Goal: Transaction & Acquisition: Obtain resource

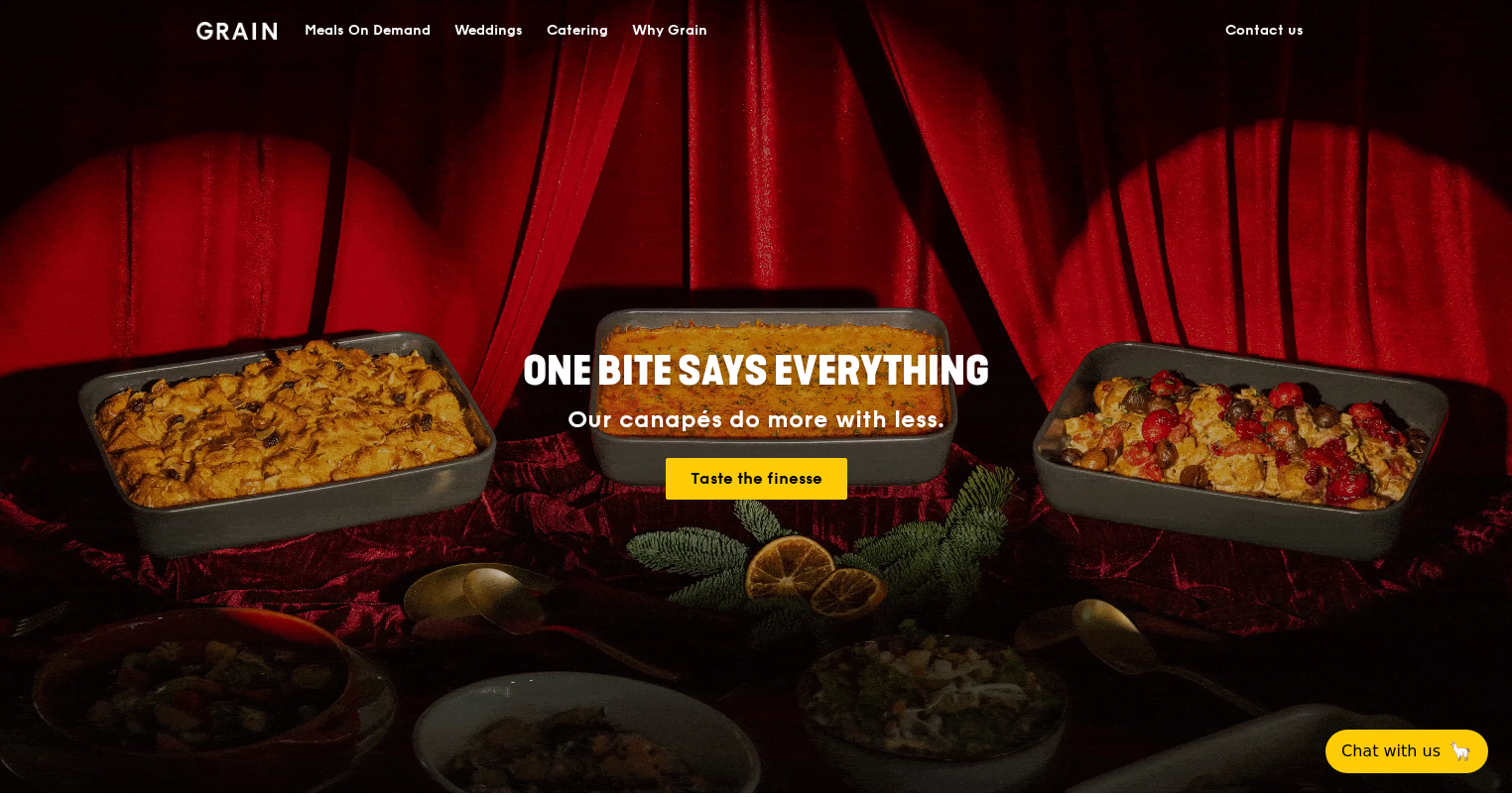
click at [556, 26] on div "Catering" at bounding box center [578, 31] width 62 height 60
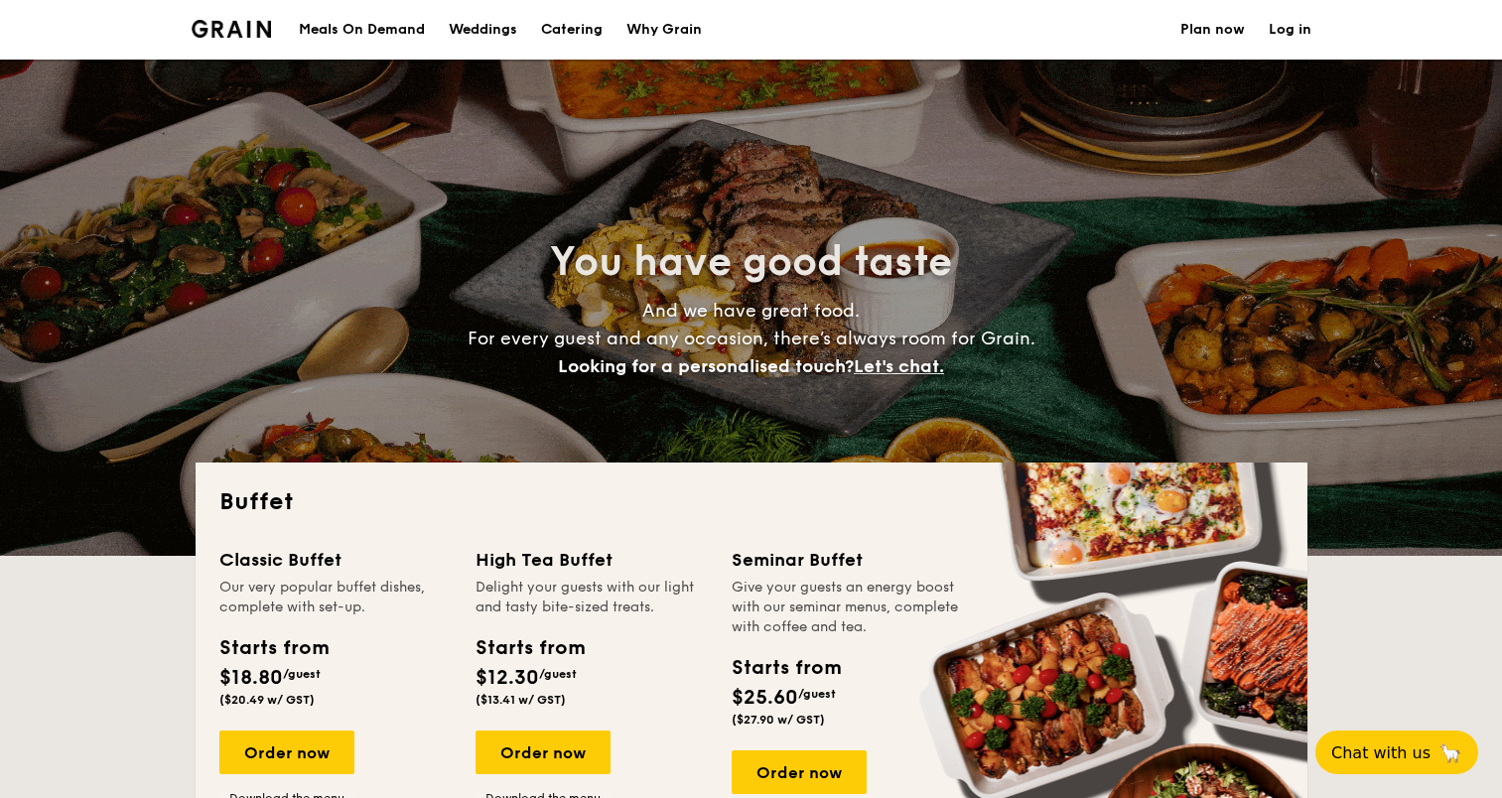
select select
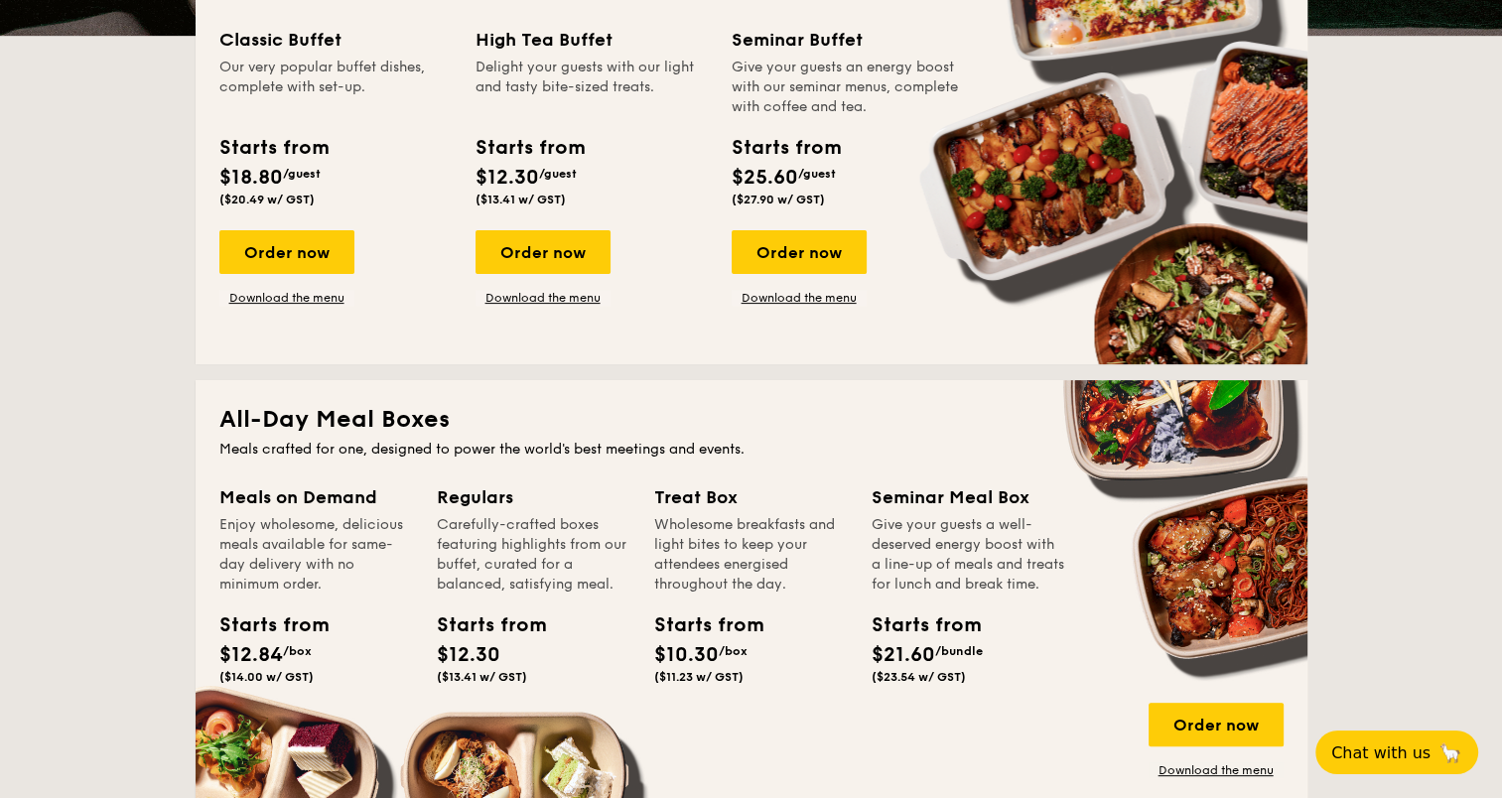
scroll to position [397, 0]
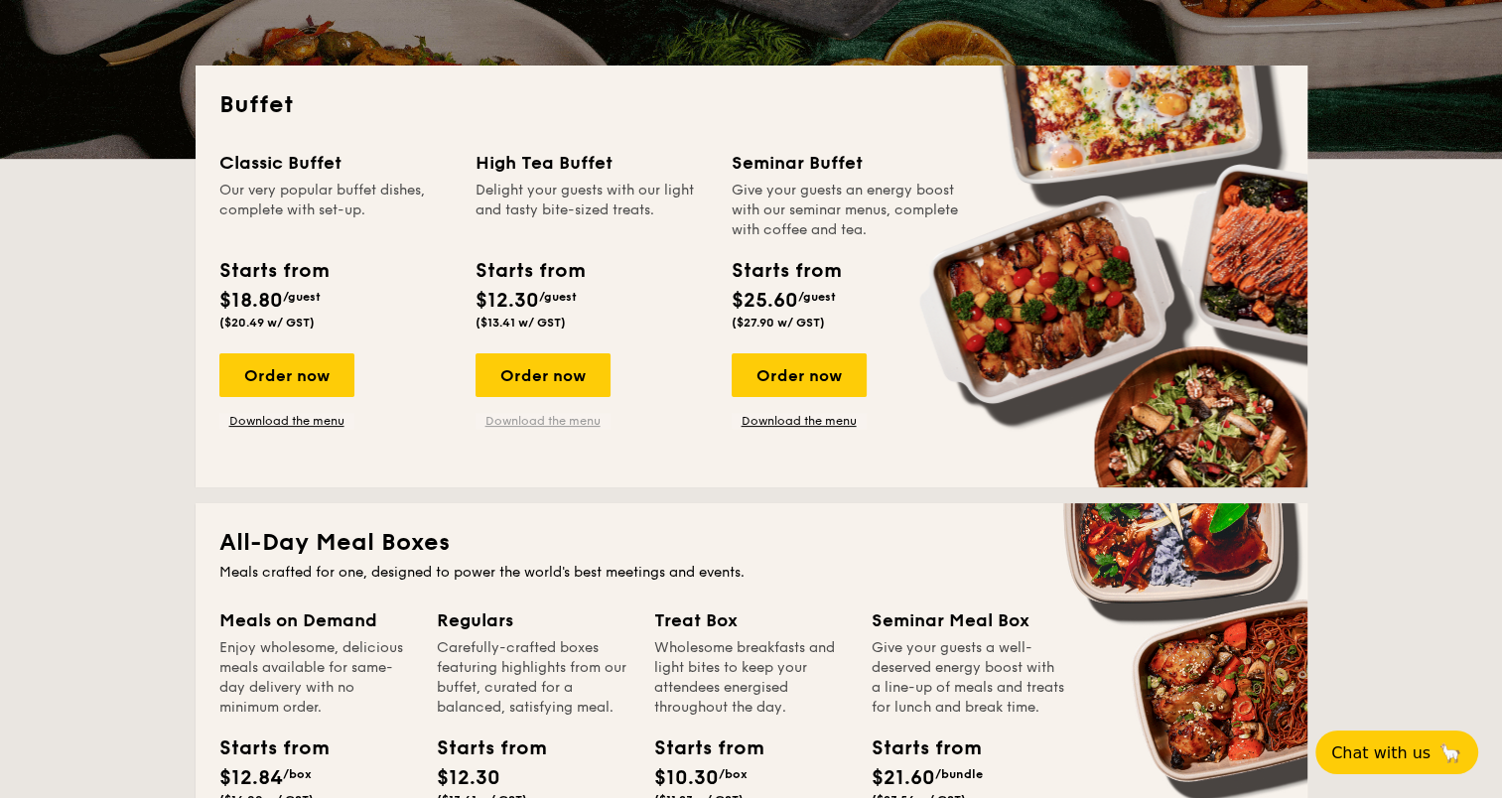
click at [574, 426] on link "Download the menu" at bounding box center [542, 421] width 135 height 16
click at [299, 420] on link "Download the menu" at bounding box center [286, 421] width 135 height 16
